Goal: Task Accomplishment & Management: Manage account settings

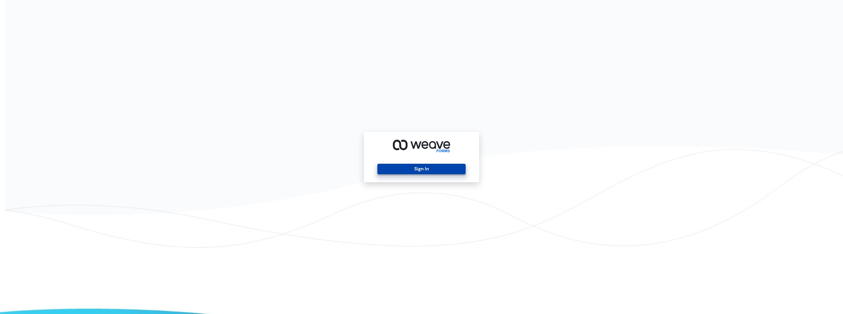
click at [440, 171] on button "Sign In" at bounding box center [421, 169] width 88 height 11
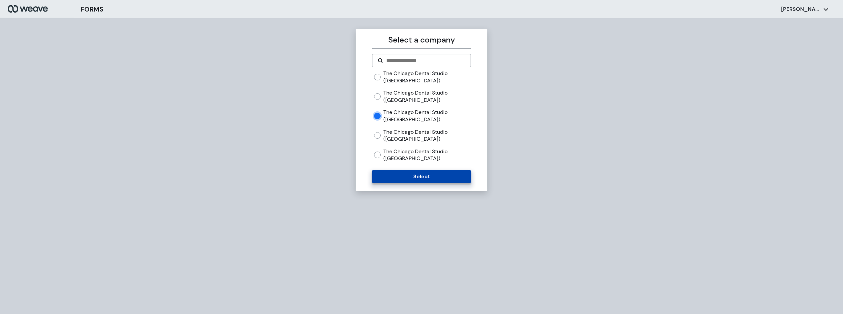
click at [403, 176] on button "Select" at bounding box center [421, 176] width 98 height 13
